Goal: Find specific page/section

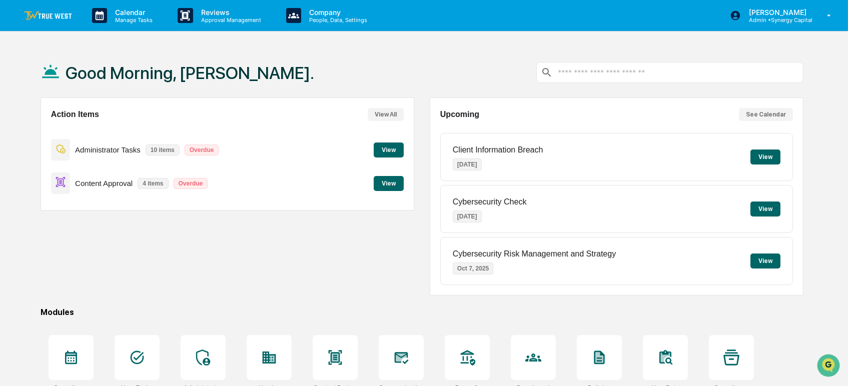
click at [830, 58] on div "Good Morning, [PERSON_NAME]. Action Items View All Administrator Tasks 10 items…" at bounding box center [424, 266] width 848 height 437
click at [384, 145] on button "View" at bounding box center [389, 150] width 30 height 15
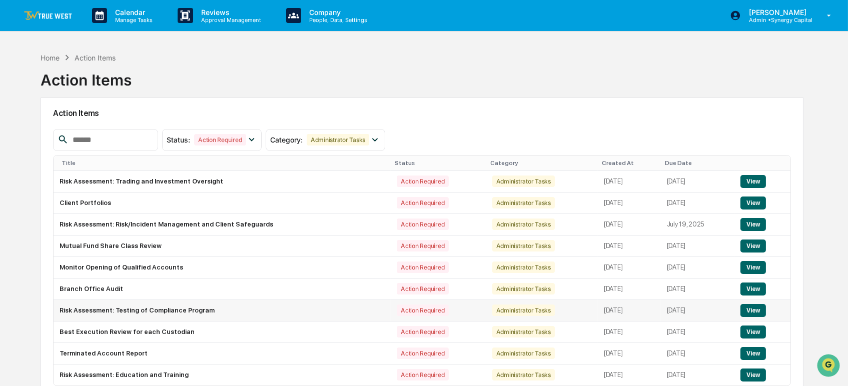
scroll to position [48, 0]
